Goal: Task Accomplishment & Management: Use online tool/utility

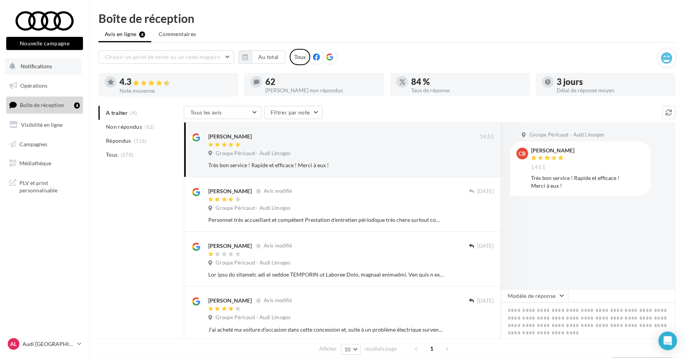
click at [37, 70] on button "Notifications" at bounding box center [43, 66] width 77 height 16
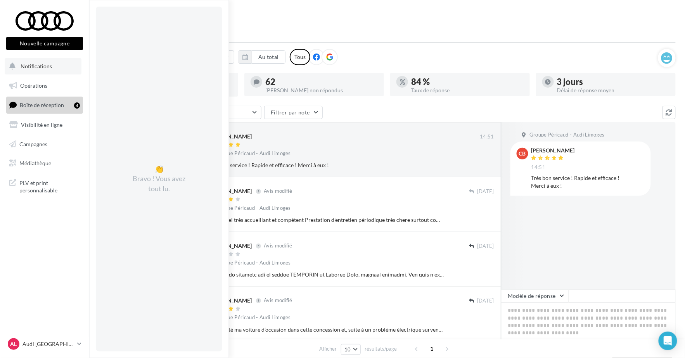
click at [31, 66] on span "Notifications" at bounding box center [36, 66] width 31 height 7
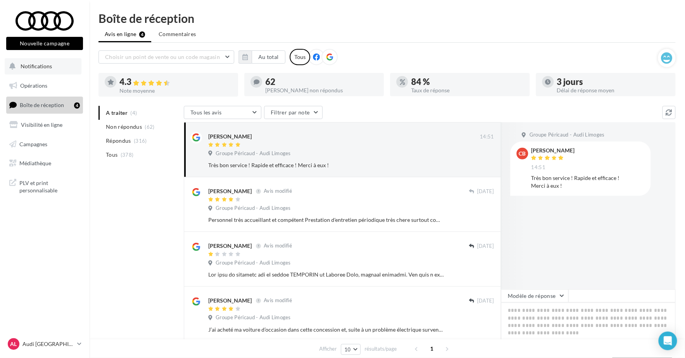
click at [29, 71] on button "Notifications" at bounding box center [43, 66] width 77 height 16
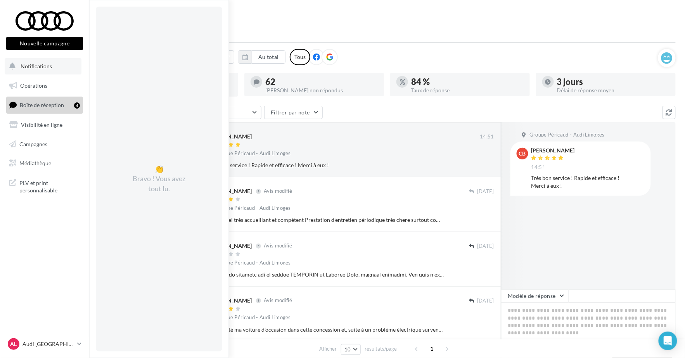
click at [35, 68] on span "Notifications" at bounding box center [36, 66] width 31 height 7
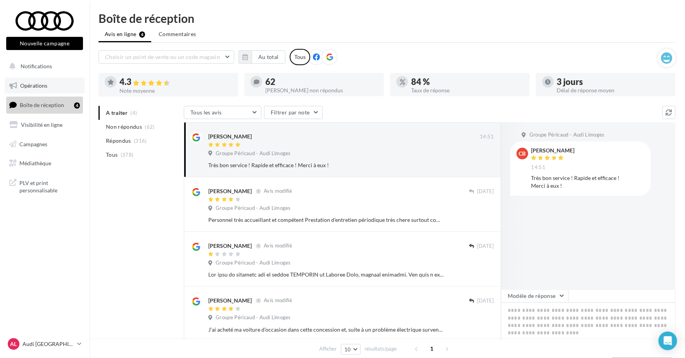
click at [35, 78] on link "Opérations" at bounding box center [45, 86] width 80 height 16
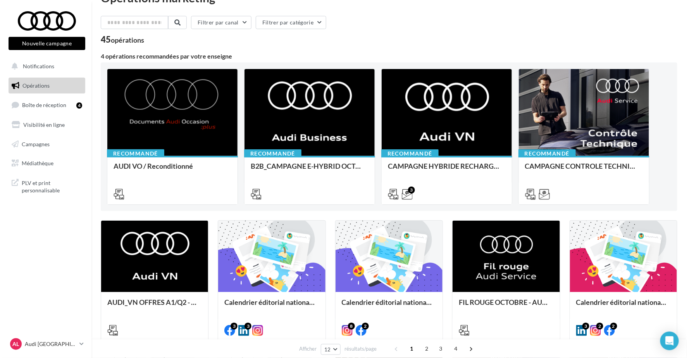
scroll to position [22, 0]
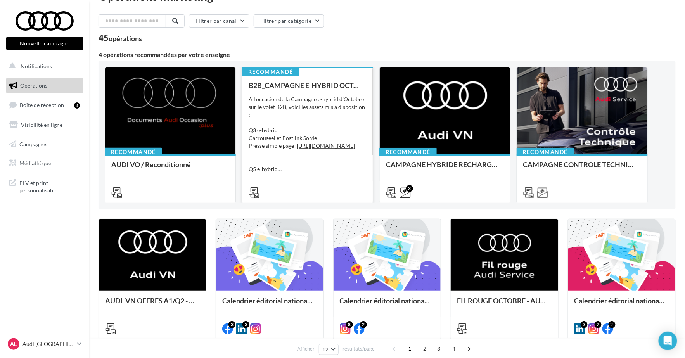
click at [338, 96] on div "A l'occasion de la Campagne e-hybrid d'Octobre sur le volet B2B, voici les asse…" at bounding box center [307, 134] width 118 height 78
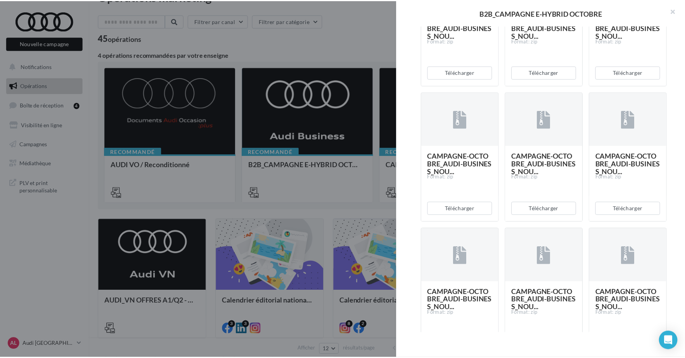
scroll to position [407, 0]
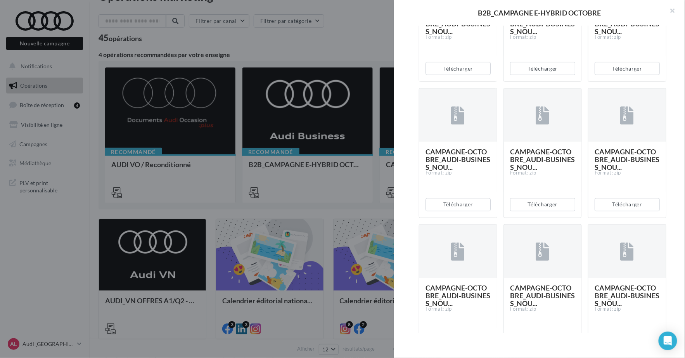
click at [394, 206] on div at bounding box center [342, 179] width 685 height 358
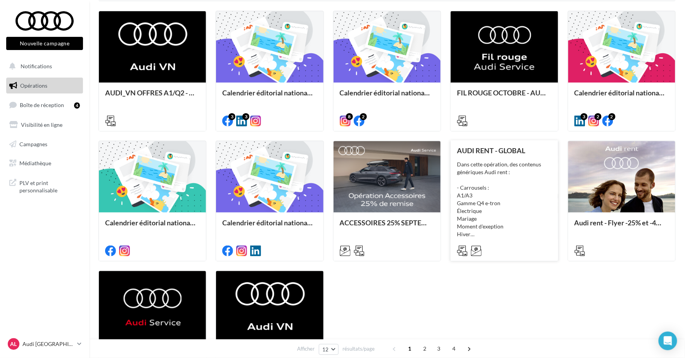
scroll to position [227, 0]
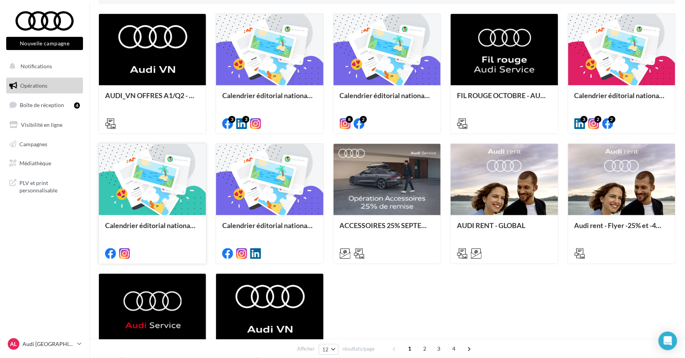
click at [159, 176] on div at bounding box center [152, 180] width 107 height 72
click at [262, 174] on div at bounding box center [269, 180] width 107 height 72
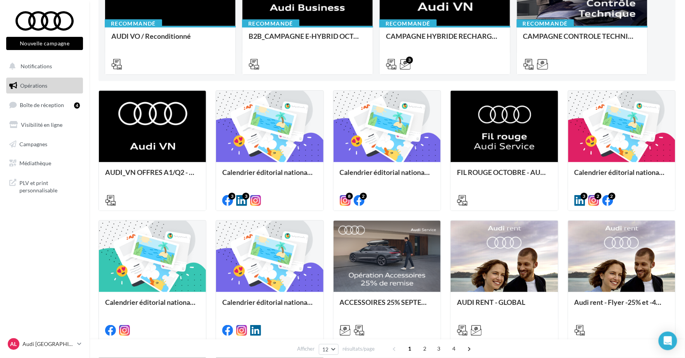
scroll to position [148, 0]
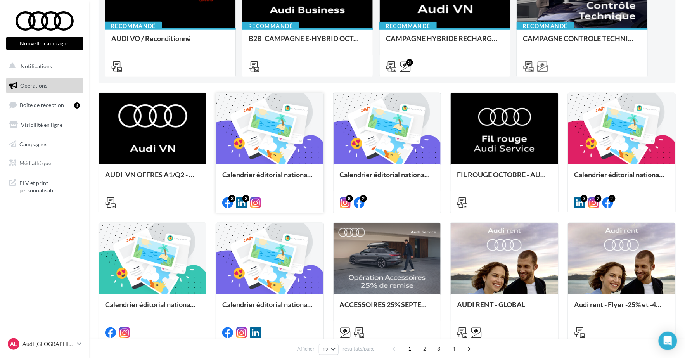
click at [303, 133] on div at bounding box center [269, 129] width 107 height 72
click at [383, 131] on div at bounding box center [386, 129] width 107 height 72
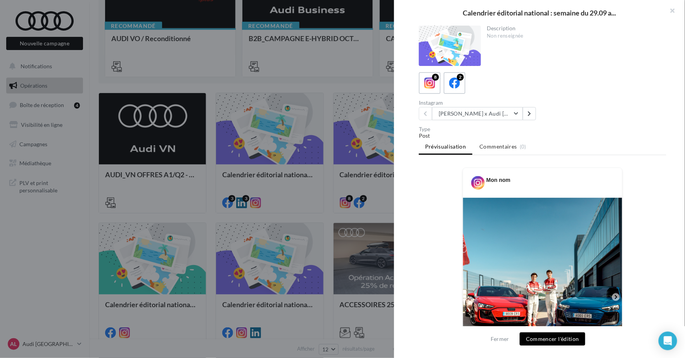
click at [295, 117] on div at bounding box center [342, 179] width 685 height 358
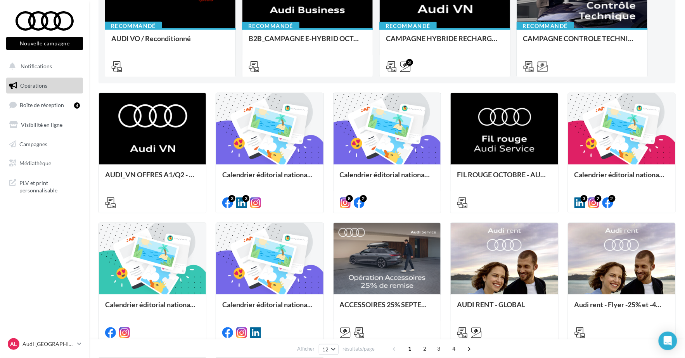
scroll to position [0, 0]
